Goal: Task Accomplishment & Management: Complete application form

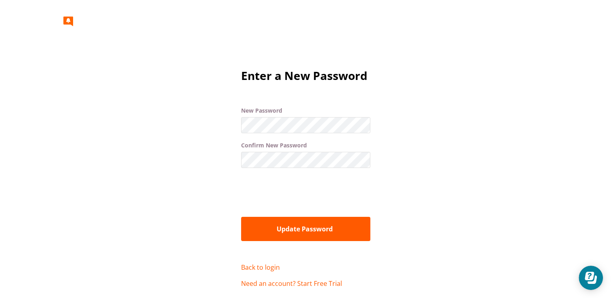
click at [305, 220] on button "Update Password" at bounding box center [305, 229] width 129 height 24
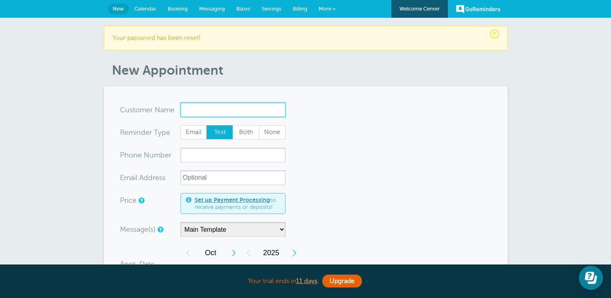
click at [207, 115] on input "x-no-autofill" at bounding box center [232, 110] width 105 height 15
click at [202, 135] on span "(973) 980-6699" at bounding box center [232, 134] width 97 height 7
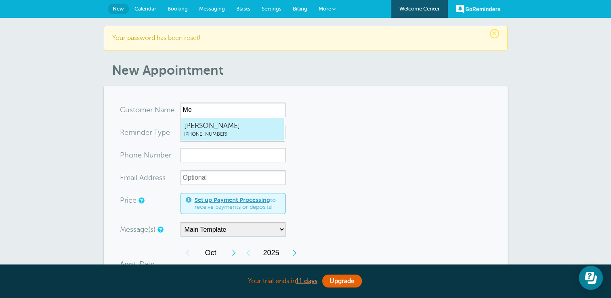
type input "Melissa9739806699"
type input "[PERSON_NAME]"
type input "(973) 980-6699"
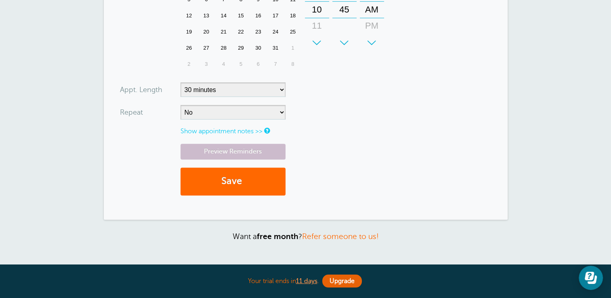
scroll to position [304, 0]
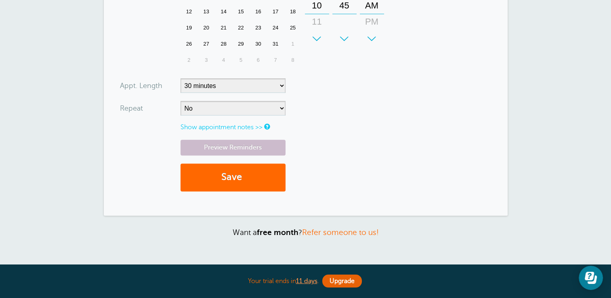
click at [281, 91] on select "5 minutes 10 minutes 15 minutes 20 minutes 25 minutes 30 minutes 35 minutes 40 …" at bounding box center [232, 85] width 105 height 15
select select "240"
click at [180, 78] on select "5 minutes 10 minutes 15 minutes 20 minutes 25 minutes 30 minutes 35 minutes 40 …" at bounding box center [232, 85] width 105 height 15
click at [212, 150] on link "Preview Reminders" at bounding box center [232, 148] width 105 height 16
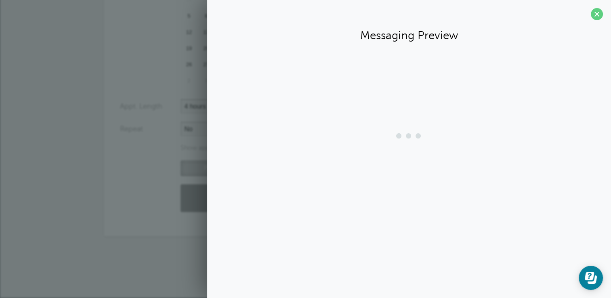
scroll to position [283, 0]
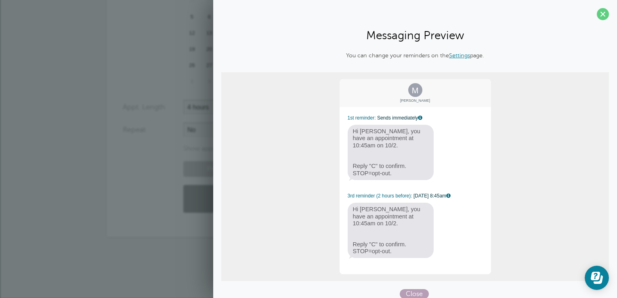
click at [408, 295] on span "Close" at bounding box center [414, 294] width 29 height 10
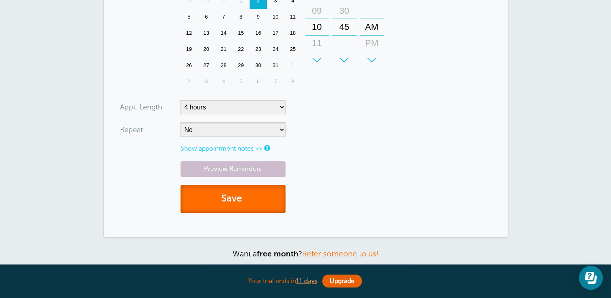
click at [243, 197] on span "submit" at bounding box center [243, 198] width 2 height 11
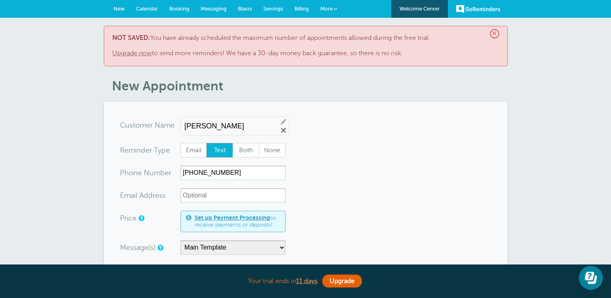
click at [140, 38] on b "NOT SAVED:" at bounding box center [131, 37] width 38 height 7
click at [141, 52] on link "Upgrade now" at bounding box center [132, 53] width 40 height 7
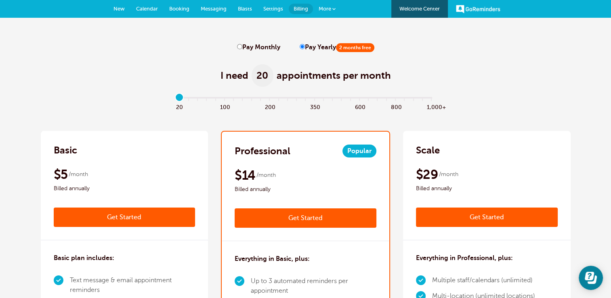
click at [241, 48] on input "Pay Monthly" at bounding box center [239, 46] width 5 height 5
radio input "true"
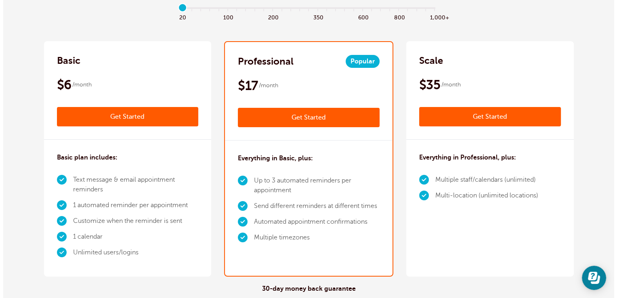
scroll to position [90, 0]
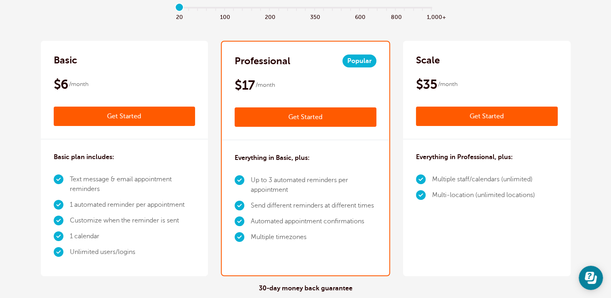
click at [316, 117] on link "Get Started" at bounding box center [306, 116] width 142 height 19
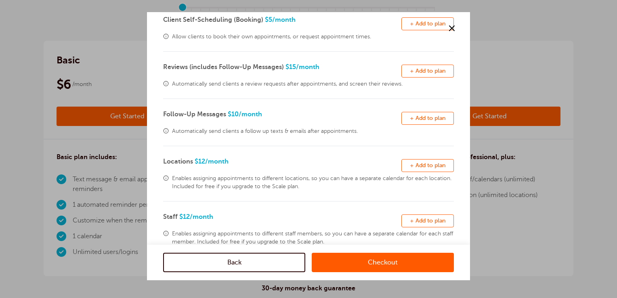
scroll to position [218, 0]
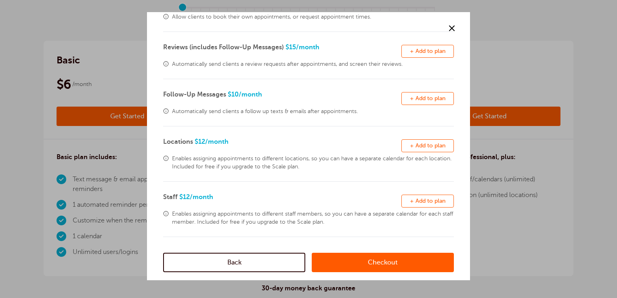
click at [398, 272] on link "Checkout" at bounding box center [383, 262] width 142 height 19
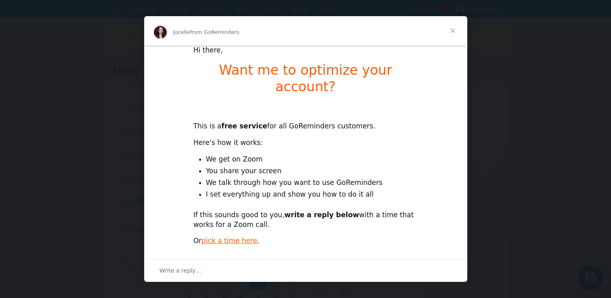
scroll to position [13, 0]
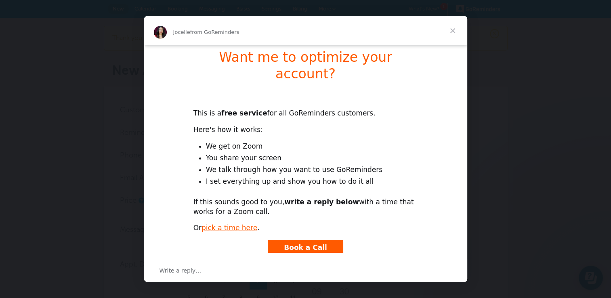
click at [234, 279] on div "Write a reply…" at bounding box center [305, 270] width 323 height 23
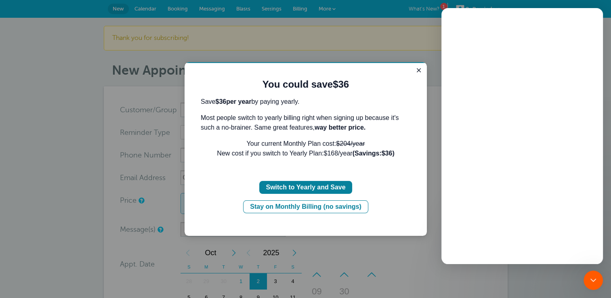
scroll to position [0, 0]
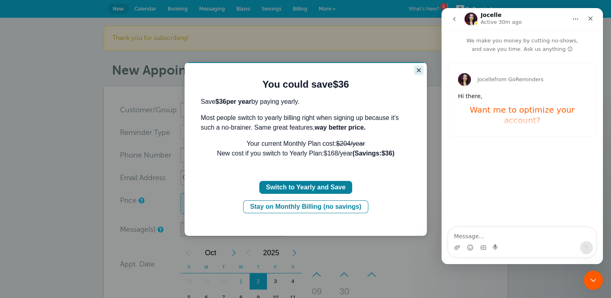
click at [418, 71] on icon "Close guide" at bounding box center [418, 70] width 6 height 6
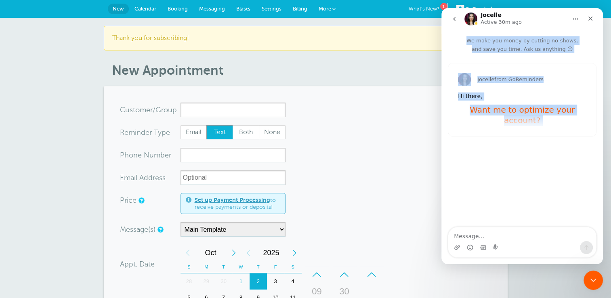
drag, startPoint x: 591, startPoint y: 27, endPoint x: 492, endPoint y: 237, distance: 232.1
click at [492, 237] on div "Jocelle Active 30m ago We make you money by cutting no-shows, and save you time…" at bounding box center [522, 136] width 162 height 256
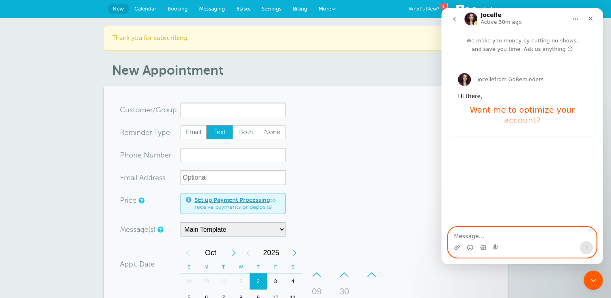
click at [482, 236] on textarea "Message…" at bounding box center [522, 234] width 148 height 14
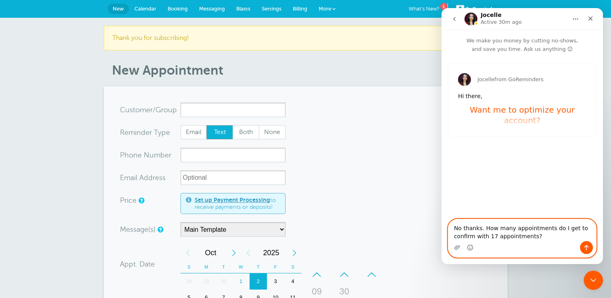
type textarea "No thanks. How many appointments do I get to confirm with 17 appointments?"
click at [581, 248] on button "Send a message…" at bounding box center [586, 247] width 13 height 13
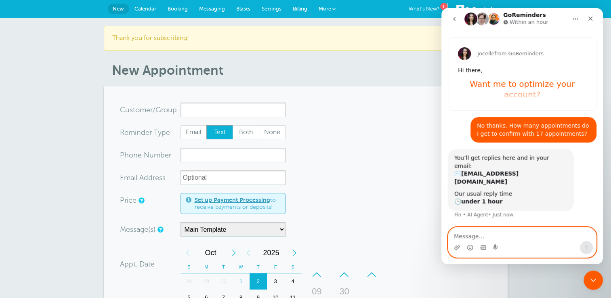
scroll to position [32, 0]
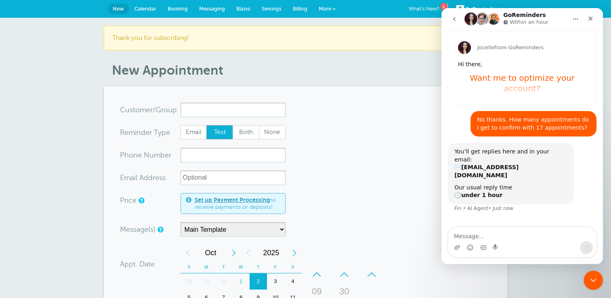
click at [587, 27] on nav "GoReminders Within an hour" at bounding box center [522, 19] width 162 height 22
click at [591, 17] on icon "Close" at bounding box center [590, 18] width 6 height 6
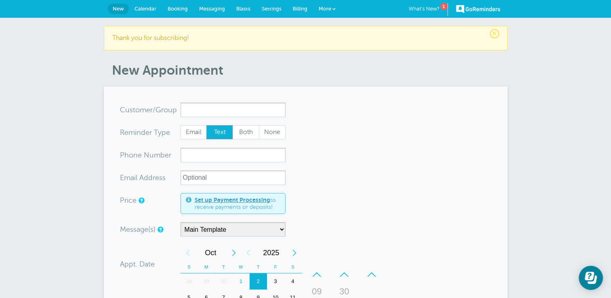
click at [225, 101] on section "You are creating a new customer. To use an existing customer select one from th…" at bounding box center [306, 301] width 404 height 431
click at [223, 107] on input "x-no-autofill" at bounding box center [232, 110] width 105 height 15
click at [219, 114] on input "x-no-autofill" at bounding box center [232, 110] width 105 height 15
click at [217, 111] on input "x-no-autofill" at bounding box center [232, 110] width 105 height 15
click at [202, 109] on input "x-no-autofill" at bounding box center [232, 110] width 105 height 15
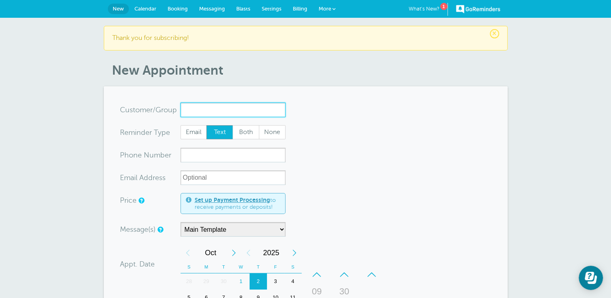
scroll to position [38, 0]
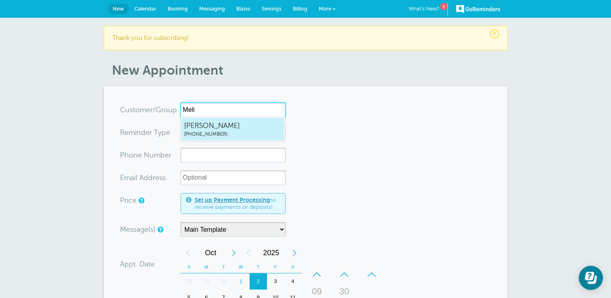
click at [187, 121] on span "Melissa" at bounding box center [232, 126] width 97 height 10
type input "Melissa9739806699"
type input "Melissa"
type input "(973) 980-6699"
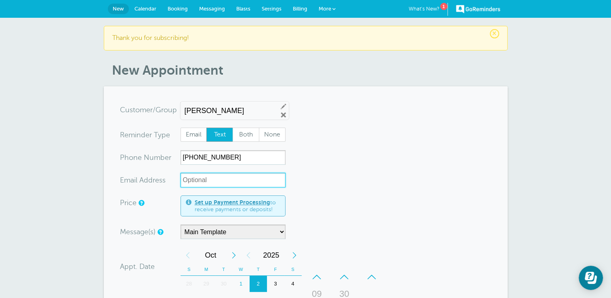
click at [218, 180] on input "xx-no-autofill" at bounding box center [232, 180] width 105 height 15
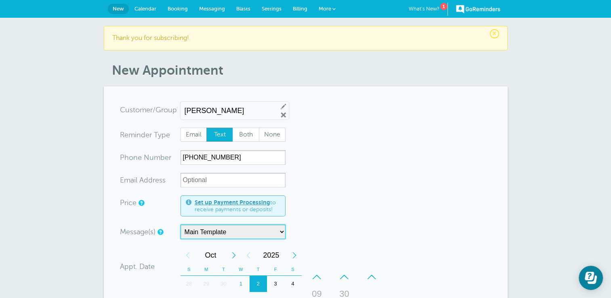
click at [234, 236] on select "Main Template" at bounding box center [232, 232] width 105 height 15
click at [336, 201] on form "You are creating a new customer. To use an existing customer select one from th…" at bounding box center [305, 303] width 371 height 401
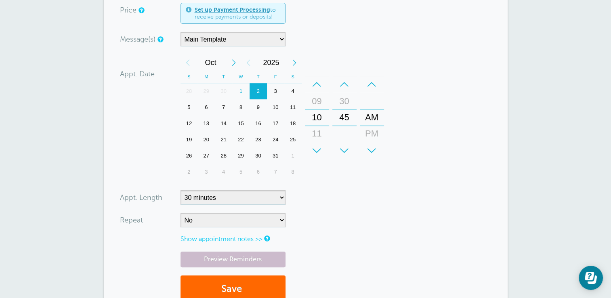
scroll to position [194, 0]
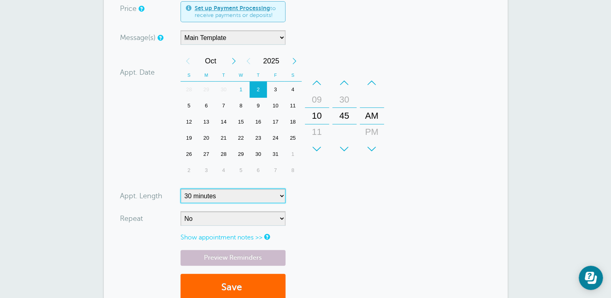
click at [281, 196] on select "5 minutes 10 minutes 15 minutes 20 minutes 25 minutes 30 minutes 35 minutes 40 …" at bounding box center [232, 196] width 105 height 15
select select "240"
click at [180, 189] on select "5 minutes 10 minutes 15 minutes 20 minutes 25 minutes 30 minutes 35 minutes 40 …" at bounding box center [232, 196] width 105 height 15
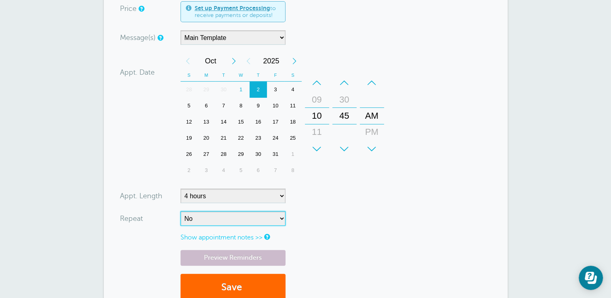
click at [266, 222] on select "No Daily Weekly Every 2 weeks Every 3 weeks Every 4 weeks Monthly Every 5 weeks…" at bounding box center [232, 218] width 105 height 15
select select "RRULE:FREQ=WEEKLY;INTERVAL=2"
click at [180, 211] on select "No Daily Weekly Every 2 weeks Every 3 weeks Every 4 weeks Monthly Every 5 weeks…" at bounding box center [232, 218] width 105 height 15
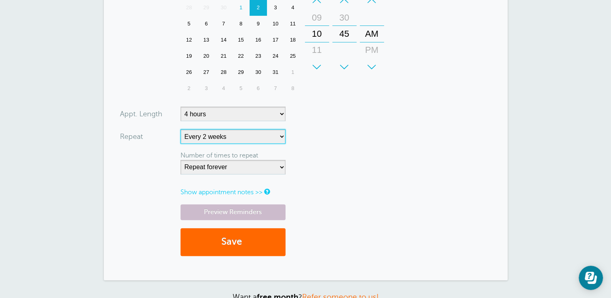
scroll to position [278, 0]
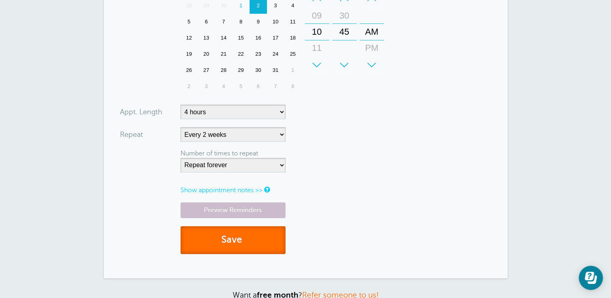
click at [234, 241] on button "Save" at bounding box center [232, 240] width 105 height 28
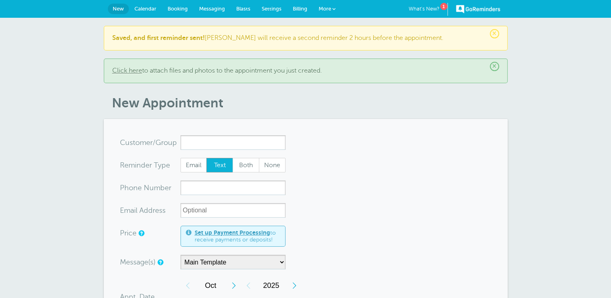
click at [149, 10] on span "Calendar" at bounding box center [145, 9] width 22 height 6
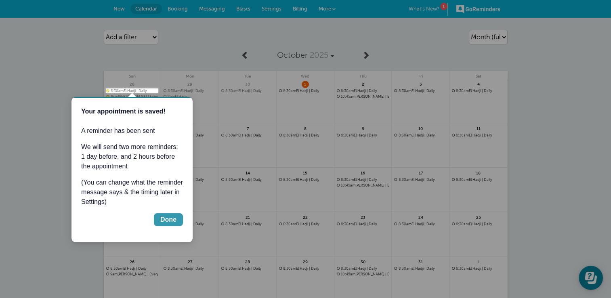
click at [168, 220] on div "Done" at bounding box center [168, 220] width 16 height 10
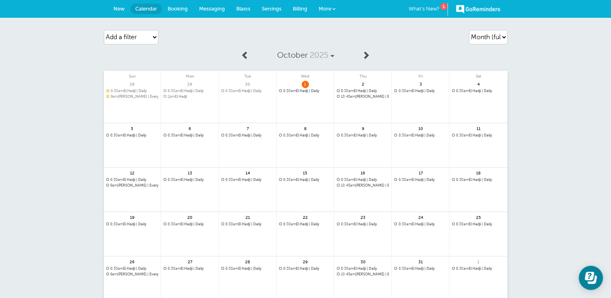
click at [214, 16] on link "Messaging" at bounding box center [211, 9] width 37 height 18
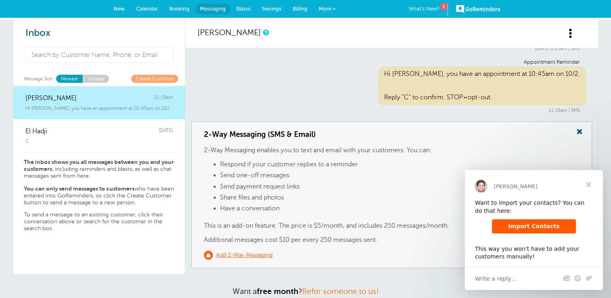
click at [550, 225] on span "Import Contacts" at bounding box center [533, 226] width 51 height 6
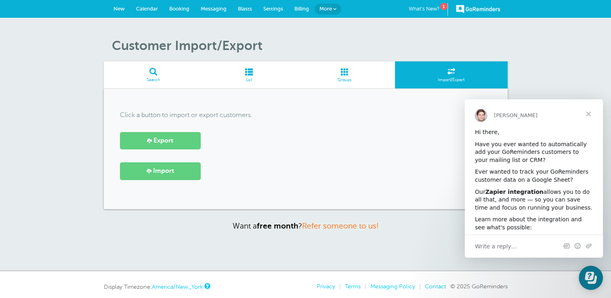
click at [178, 183] on div "Click a button to import or export customers. Export [GEOGRAPHIC_DATA]" at bounding box center [306, 149] width 404 height 120
click at [178, 168] on link "Import" at bounding box center [160, 170] width 81 height 17
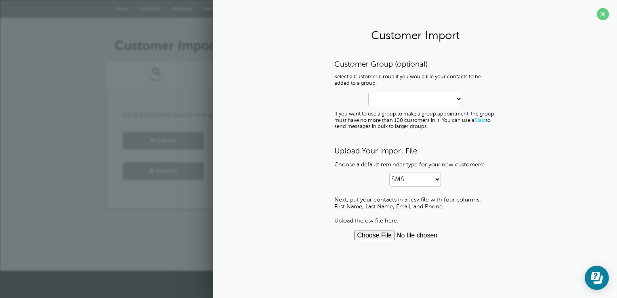
click at [89, 101] on div "Customer Import/Export Search List Groups Import/Export Click a button to impor…" at bounding box center [308, 144] width 617 height 253
